Goal: Task Accomplishment & Management: Use online tool/utility

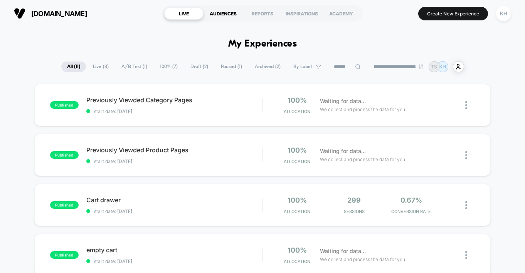
click at [228, 14] on div "AUDIENCES" at bounding box center [222, 13] width 39 height 12
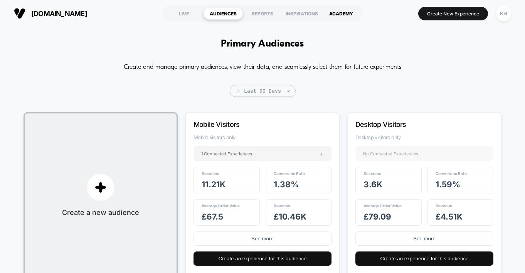
click at [342, 12] on div "ACADEMY" at bounding box center [340, 13] width 39 height 12
click at [179, 10] on div "LIVE" at bounding box center [183, 13] width 39 height 12
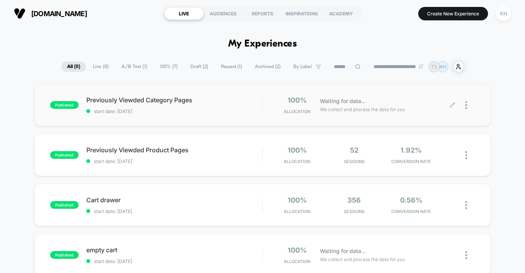
click at [453, 104] on icon at bounding box center [452, 105] width 6 height 6
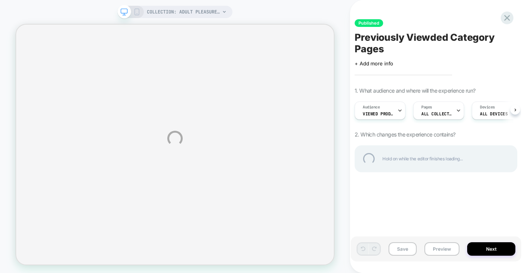
select select "**********"
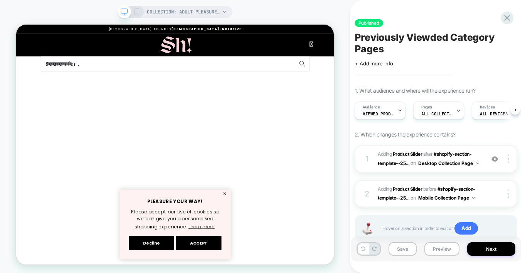
scroll to position [0, 0]
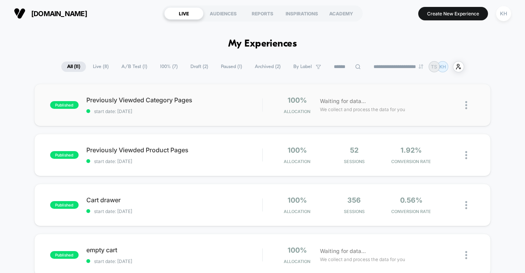
click at [466, 105] on img at bounding box center [466, 105] width 2 height 8
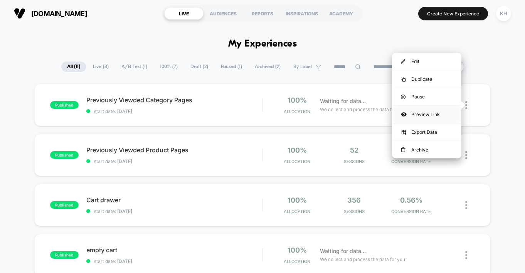
click at [422, 114] on div "Preview Link" at bounding box center [426, 114] width 69 height 17
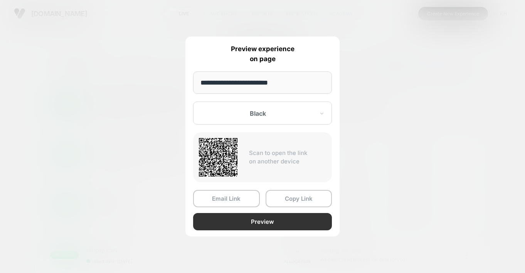
click at [261, 220] on button "Preview" at bounding box center [262, 221] width 139 height 17
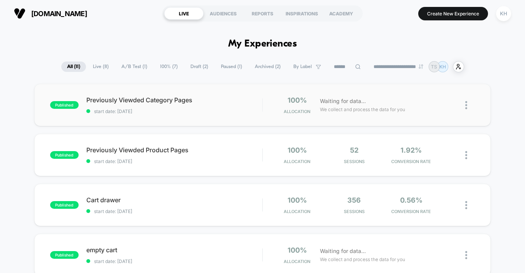
click at [466, 106] on img at bounding box center [466, 105] width 2 height 8
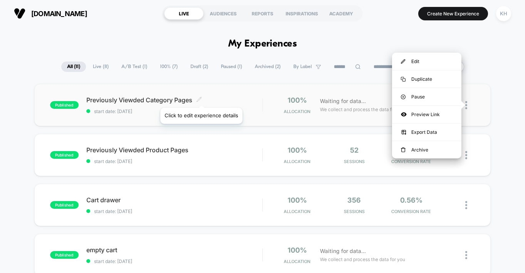
click at [201, 98] on icon at bounding box center [199, 100] width 6 height 6
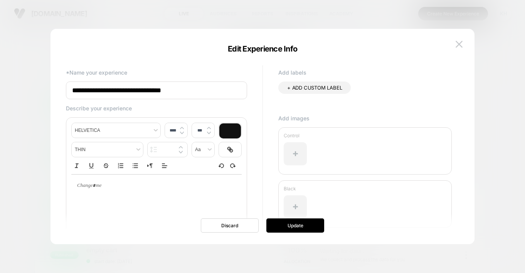
drag, startPoint x: 199, startPoint y: 90, endPoint x: 56, endPoint y: 90, distance: 142.5
click at [56, 90] on div "**********" at bounding box center [262, 141] width 424 height 208
click at [457, 41] on img at bounding box center [458, 44] width 7 height 7
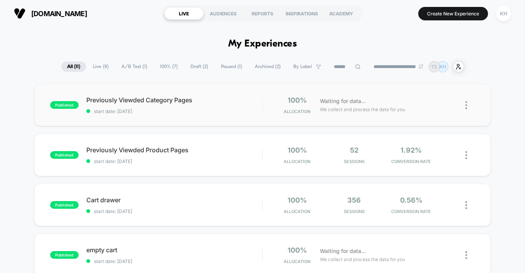
click at [466, 104] on img at bounding box center [466, 105] width 2 height 8
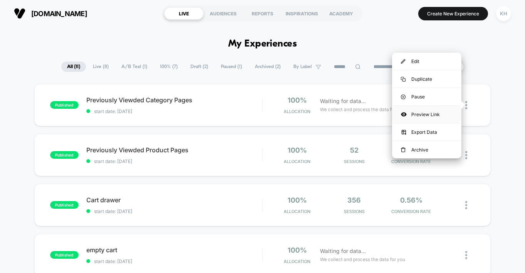
click at [421, 114] on div "Preview Link" at bounding box center [426, 114] width 69 height 17
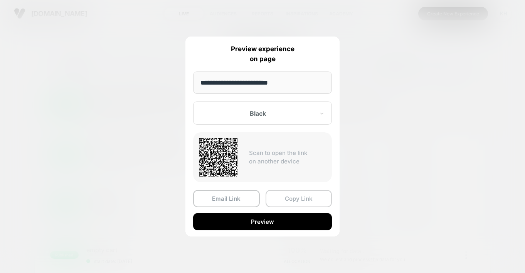
click at [297, 198] on button "Copy Link" at bounding box center [298, 198] width 67 height 17
